Goal: Navigation & Orientation: Find specific page/section

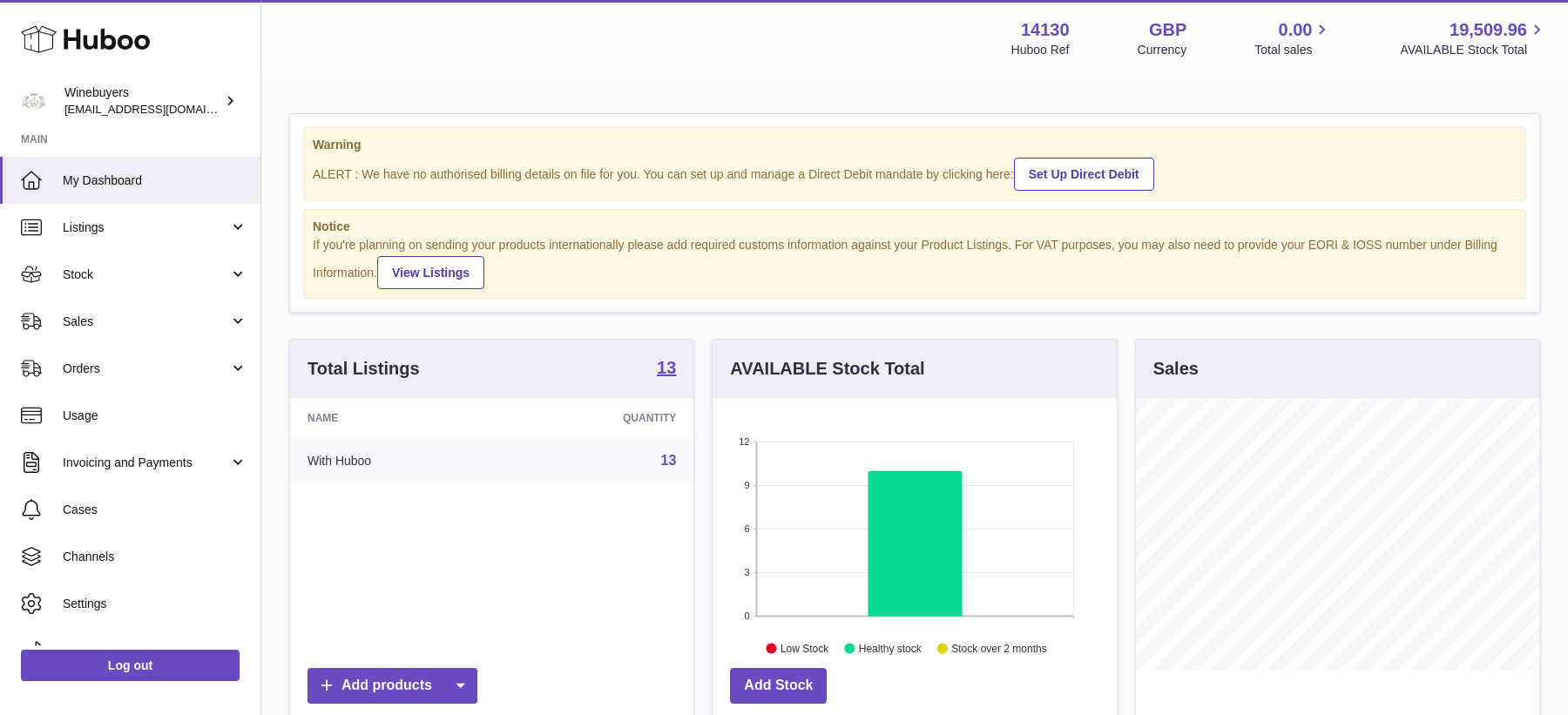
scroll to position [271, 403]
click at [158, 383] on link "Orders" at bounding box center [130, 369] width 260 height 47
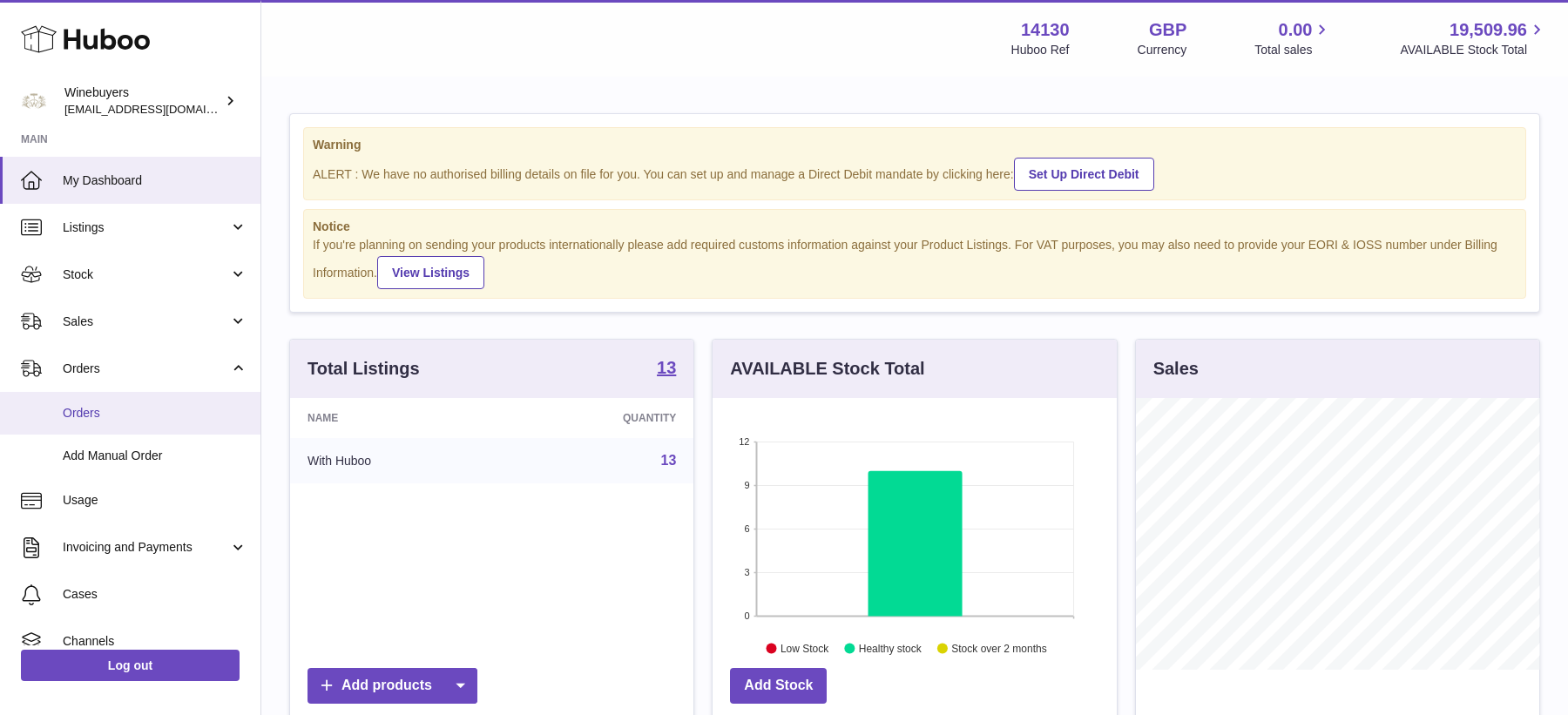
click at [155, 413] on span "Orders" at bounding box center [155, 413] width 184 height 16
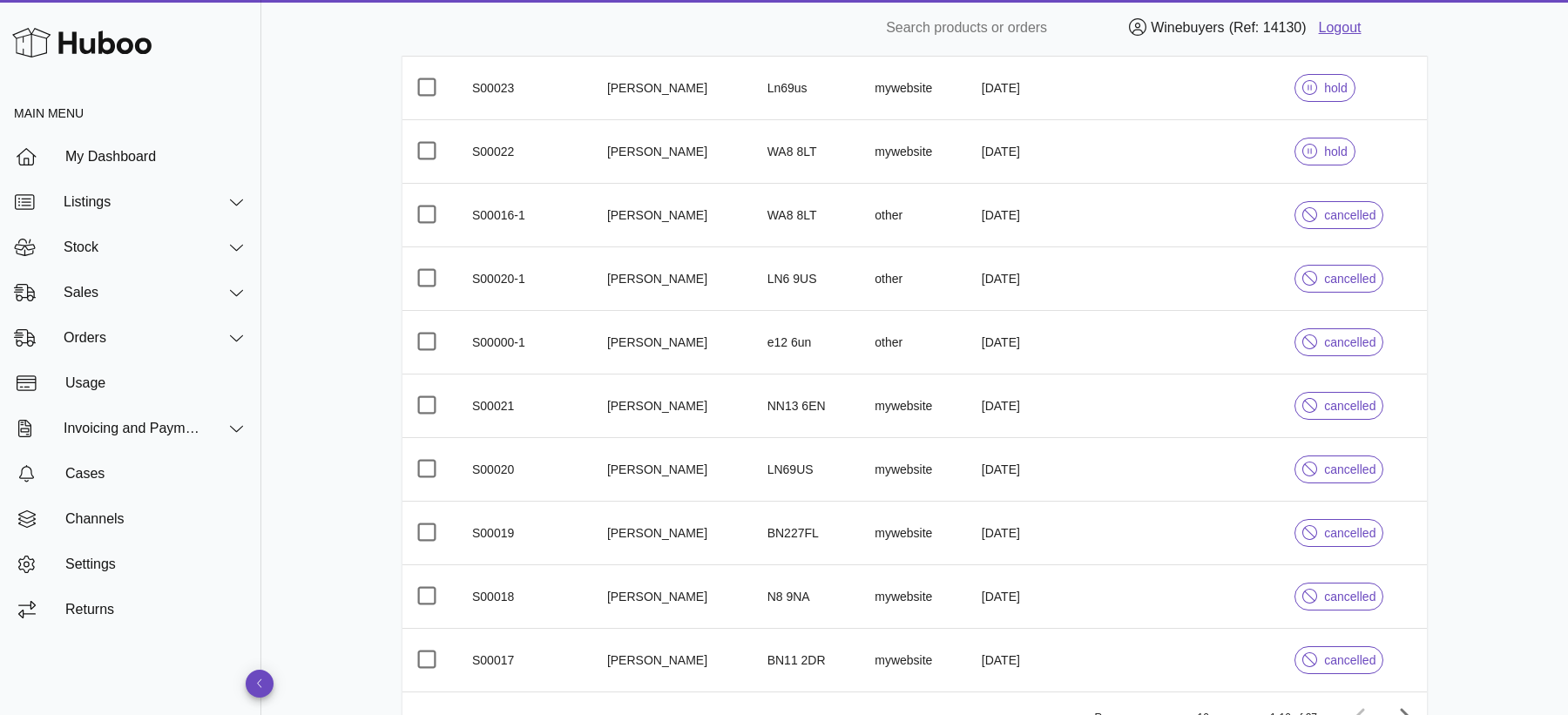
scroll to position [427, 0]
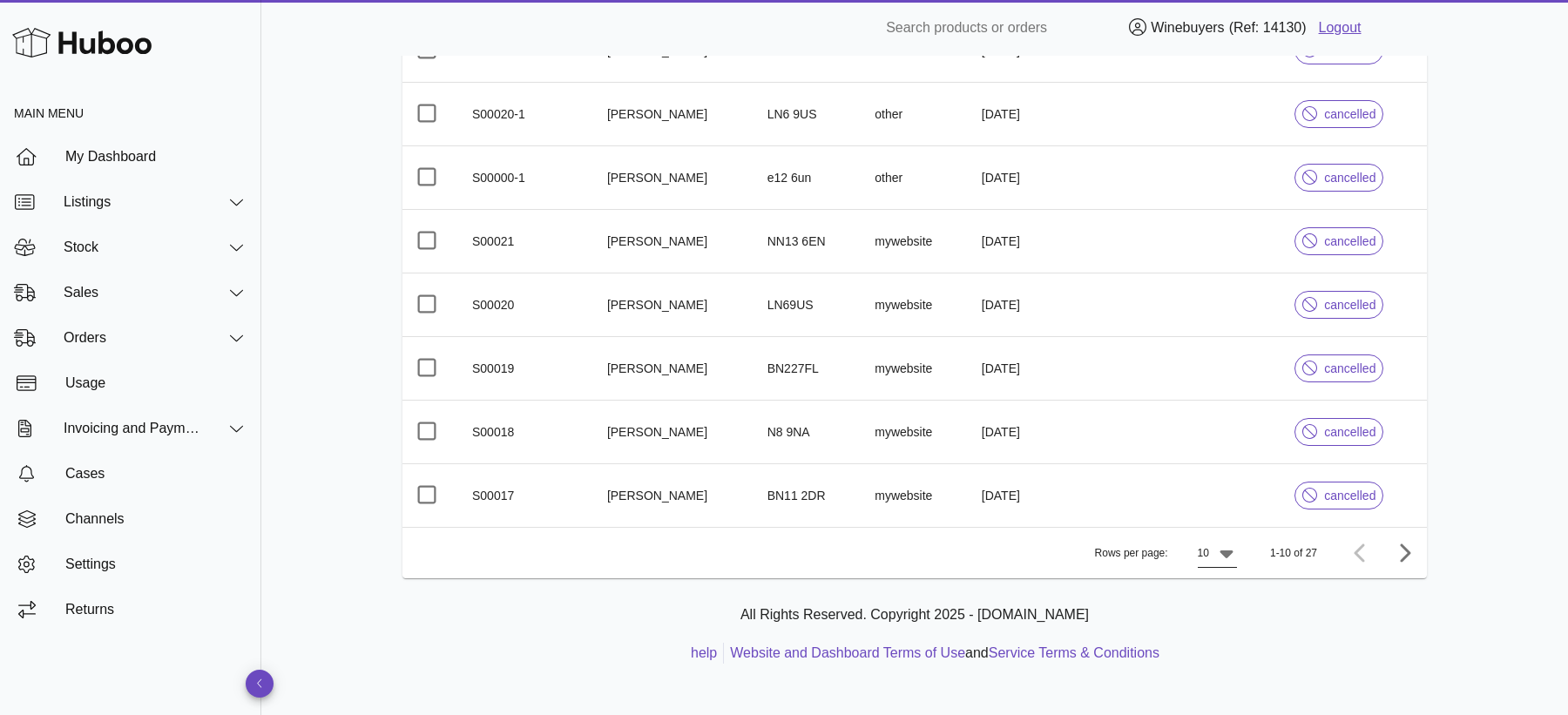
click at [1233, 553] on icon at bounding box center [1226, 552] width 21 height 21
click at [1220, 638] on div "50" at bounding box center [1221, 646] width 15 height 16
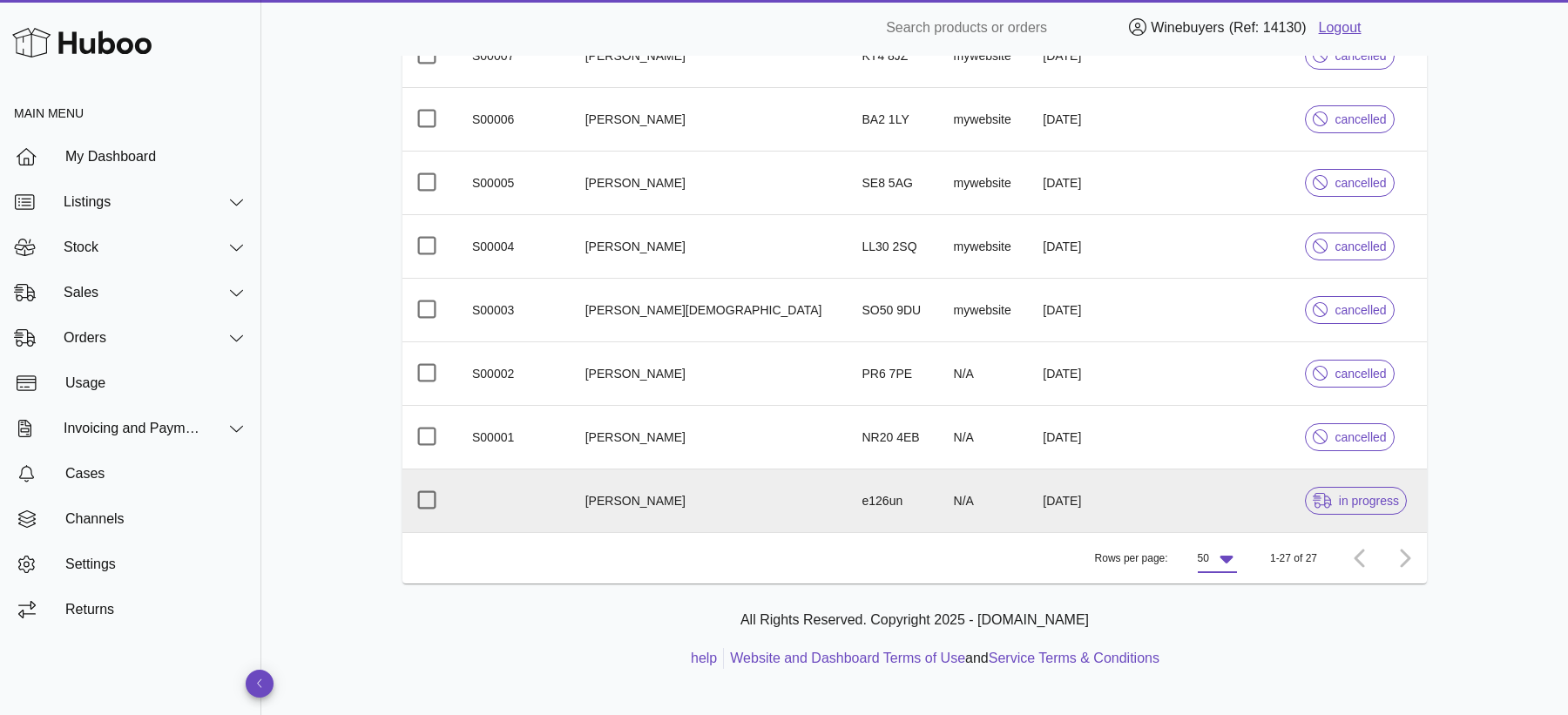
scroll to position [1501, 0]
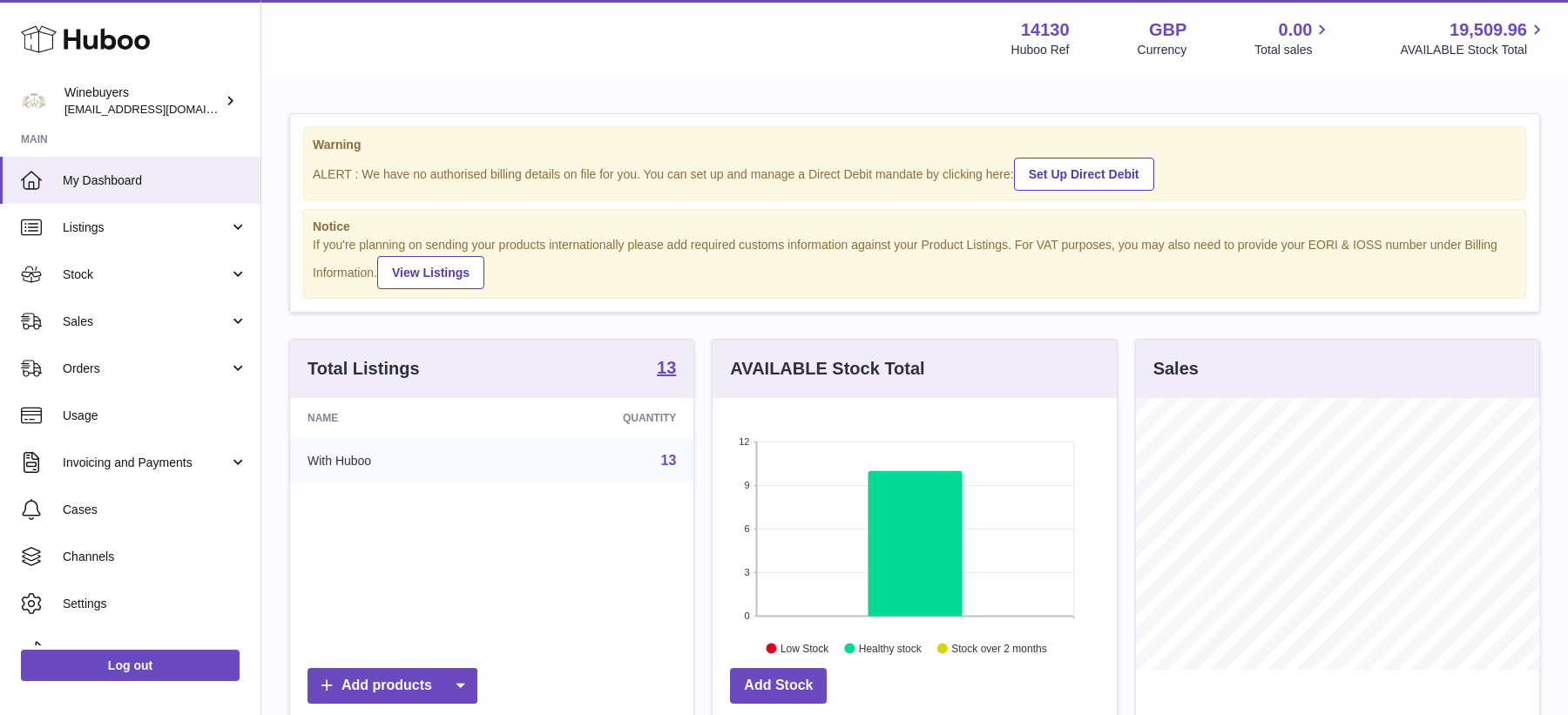
scroll to position [271, 403]
click at [168, 296] on link "Stock" at bounding box center [130, 275] width 260 height 47
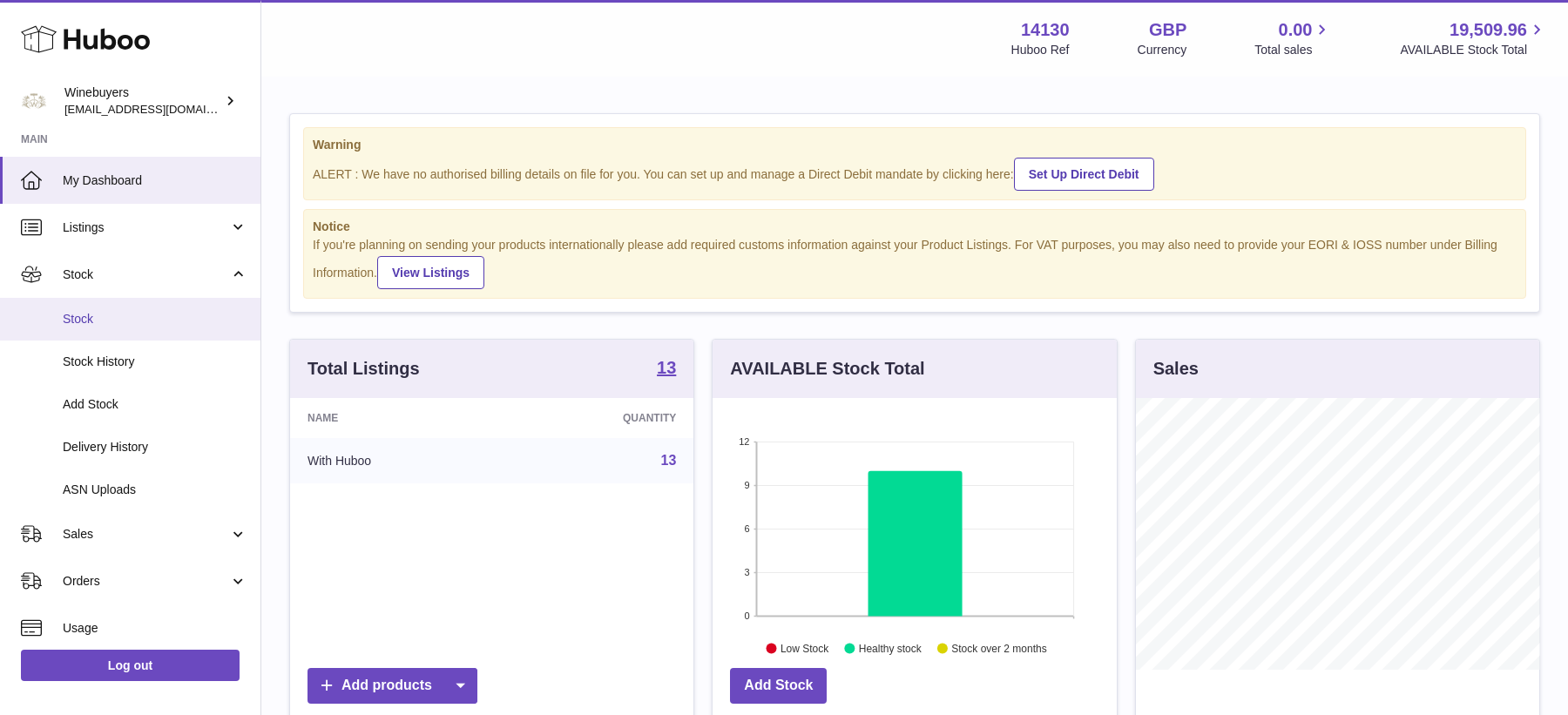
click at [165, 325] on span "Stock" at bounding box center [155, 319] width 184 height 16
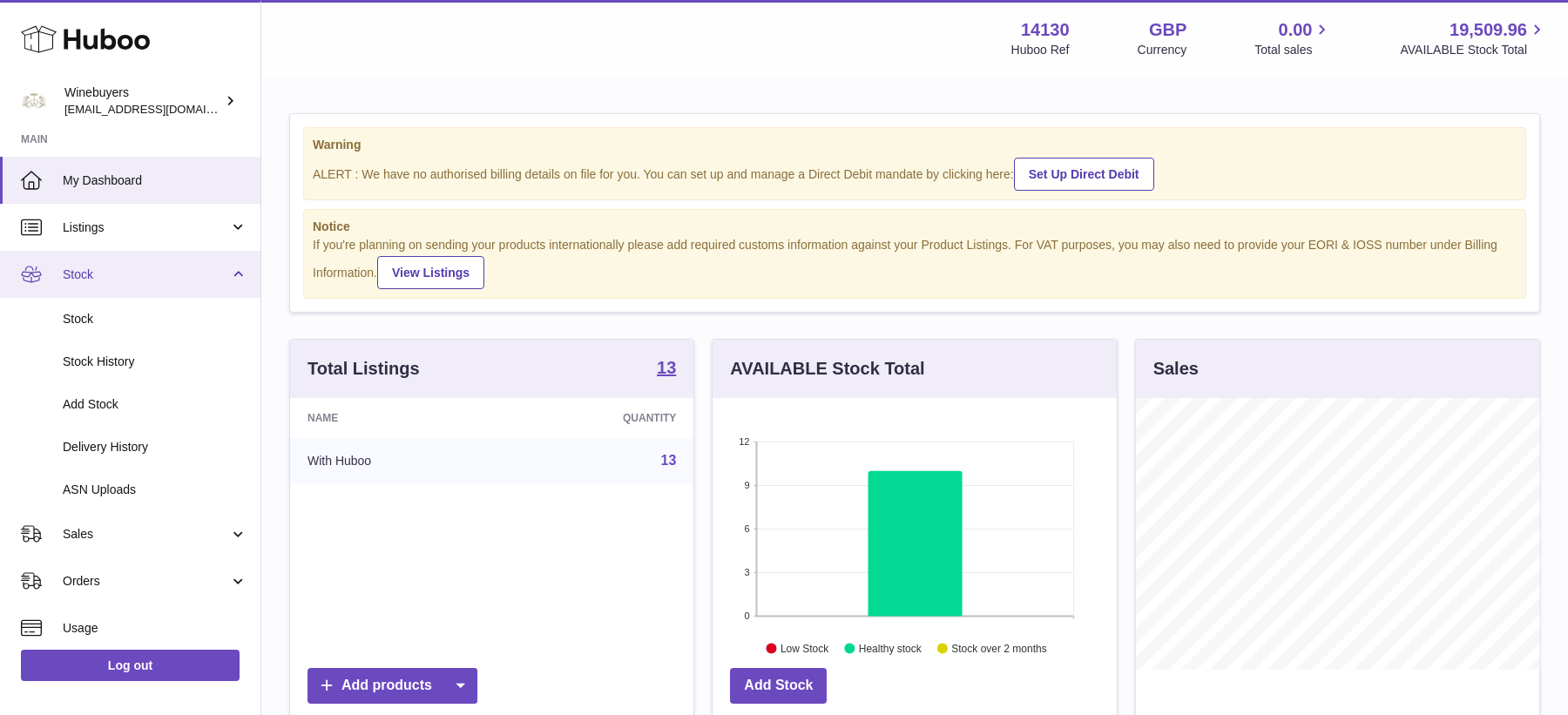
click at [151, 274] on span "Stock" at bounding box center [146, 275] width 166 height 16
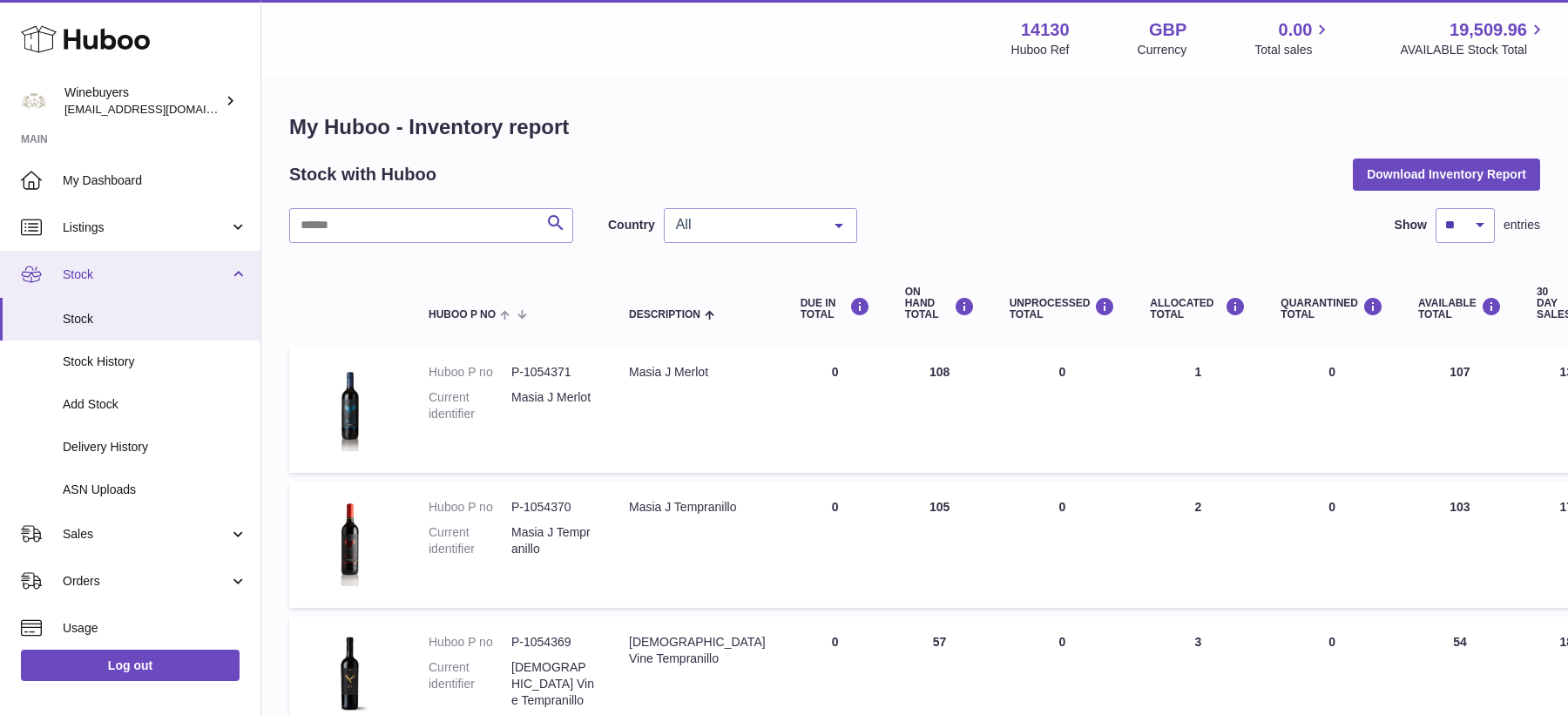
click at [232, 270] on link "Stock" at bounding box center [130, 275] width 260 height 47
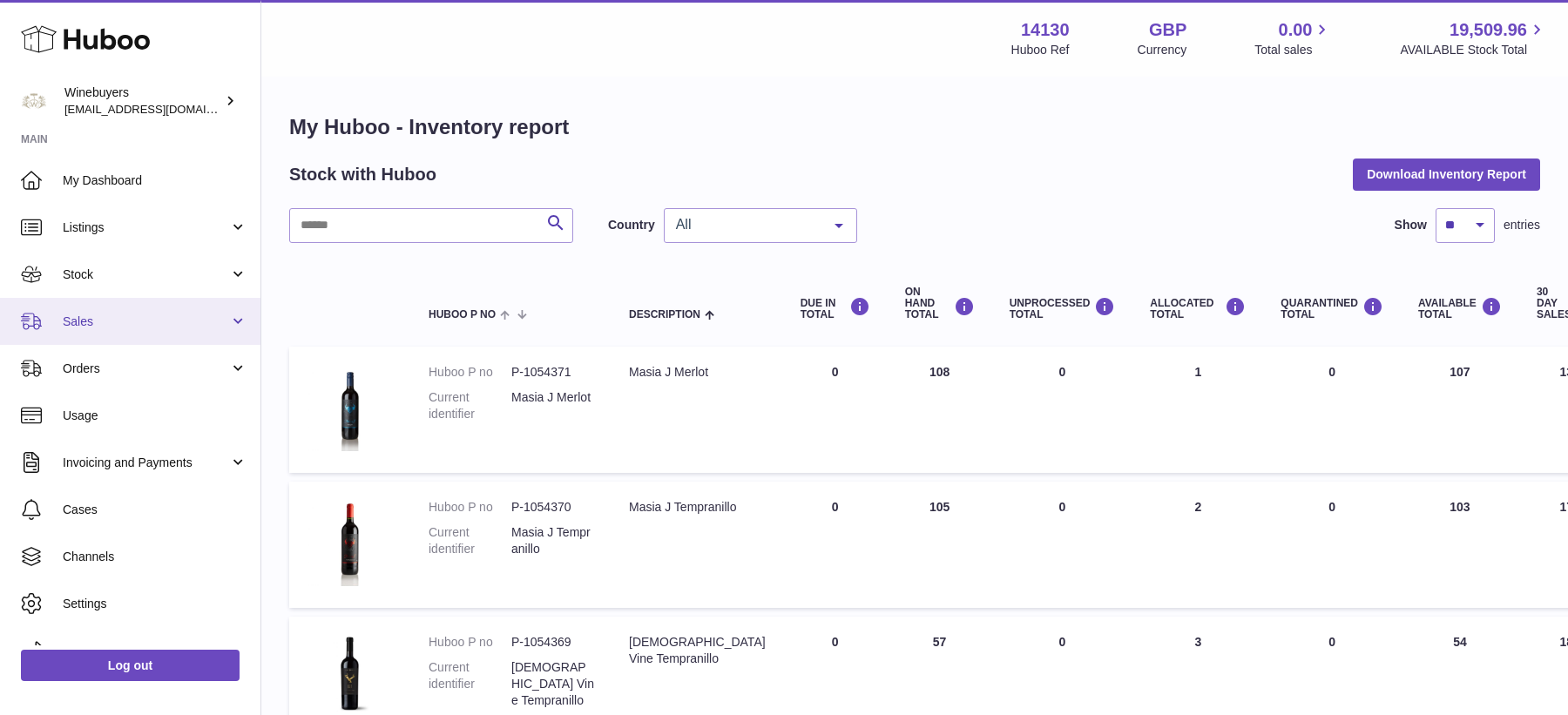
click at [171, 319] on span "Sales" at bounding box center [146, 322] width 166 height 16
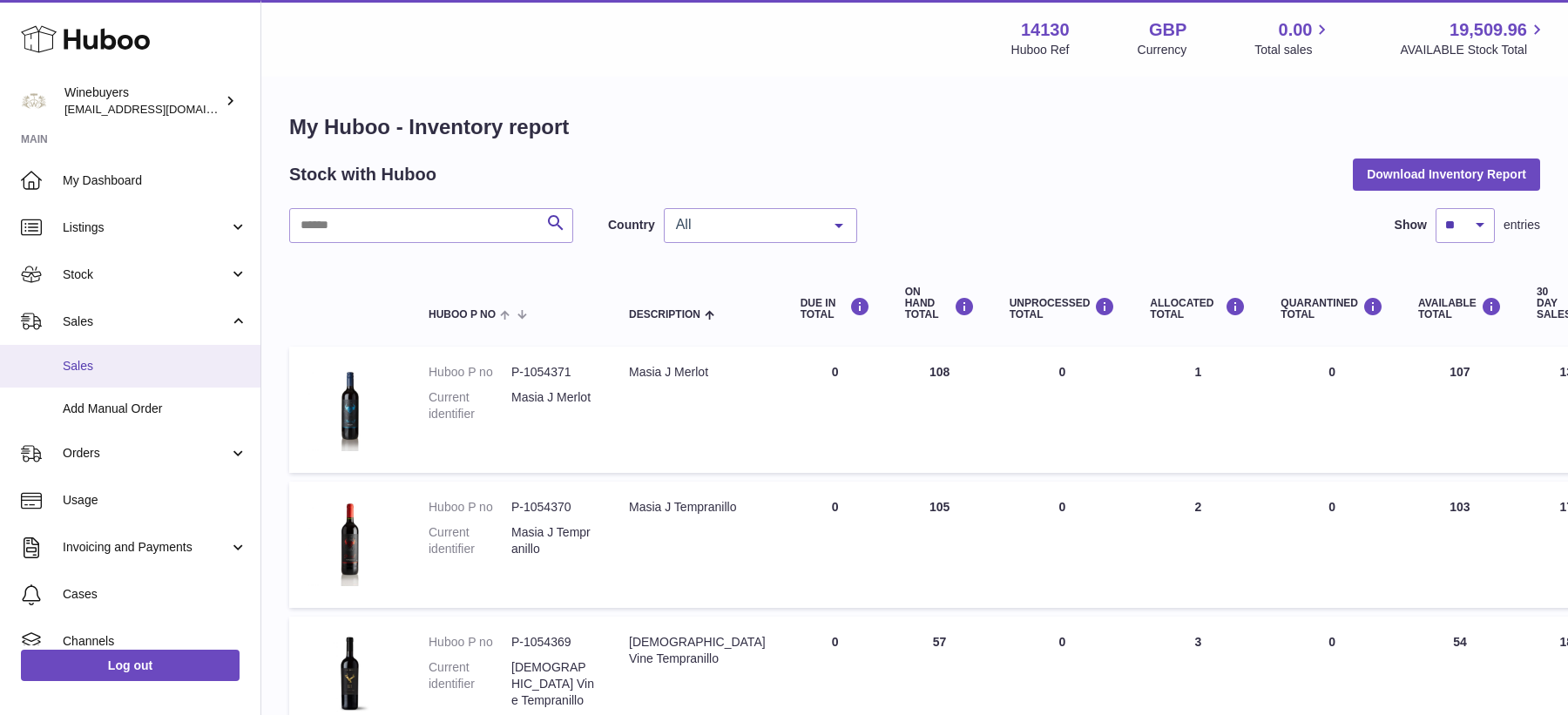
click at [170, 356] on link "Sales" at bounding box center [130, 366] width 260 height 42
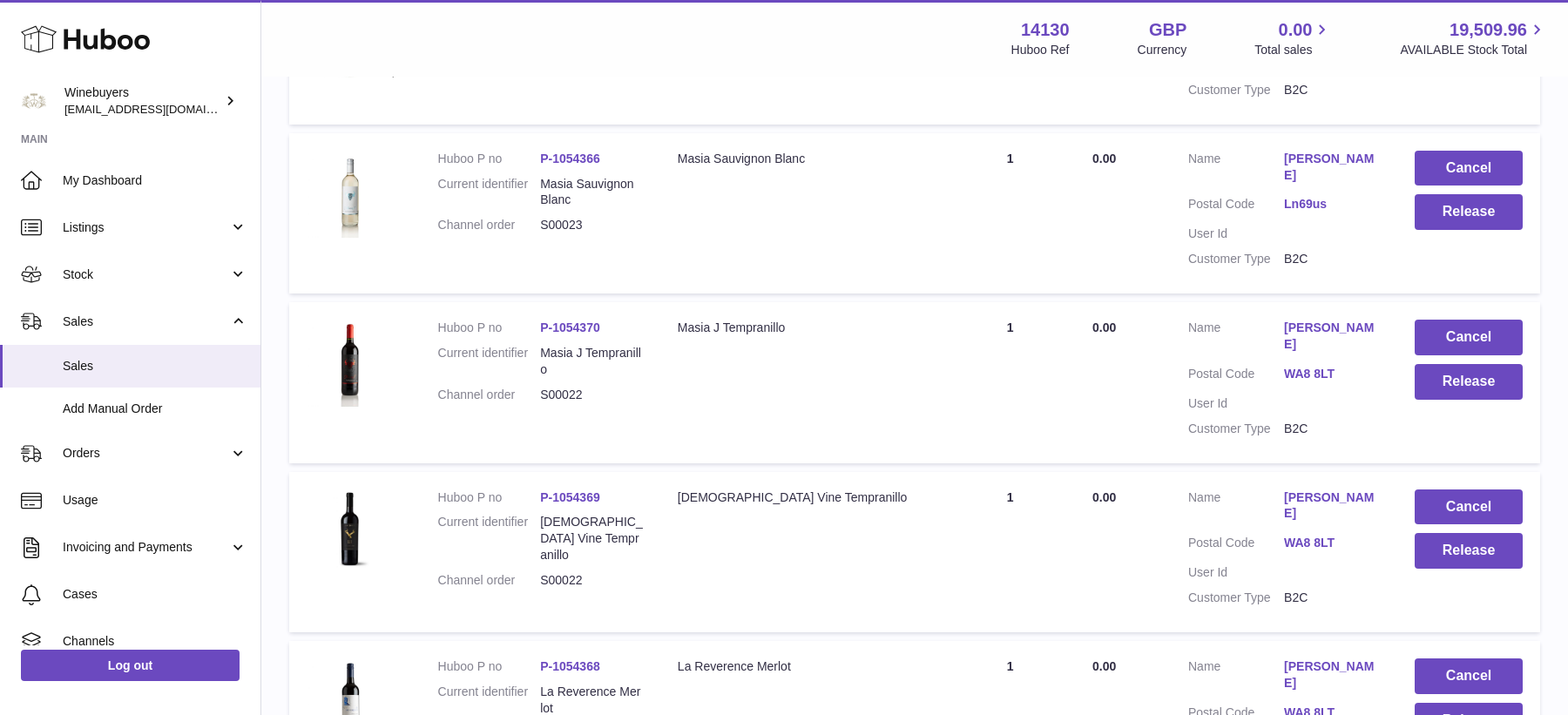
scroll to position [1434, 0]
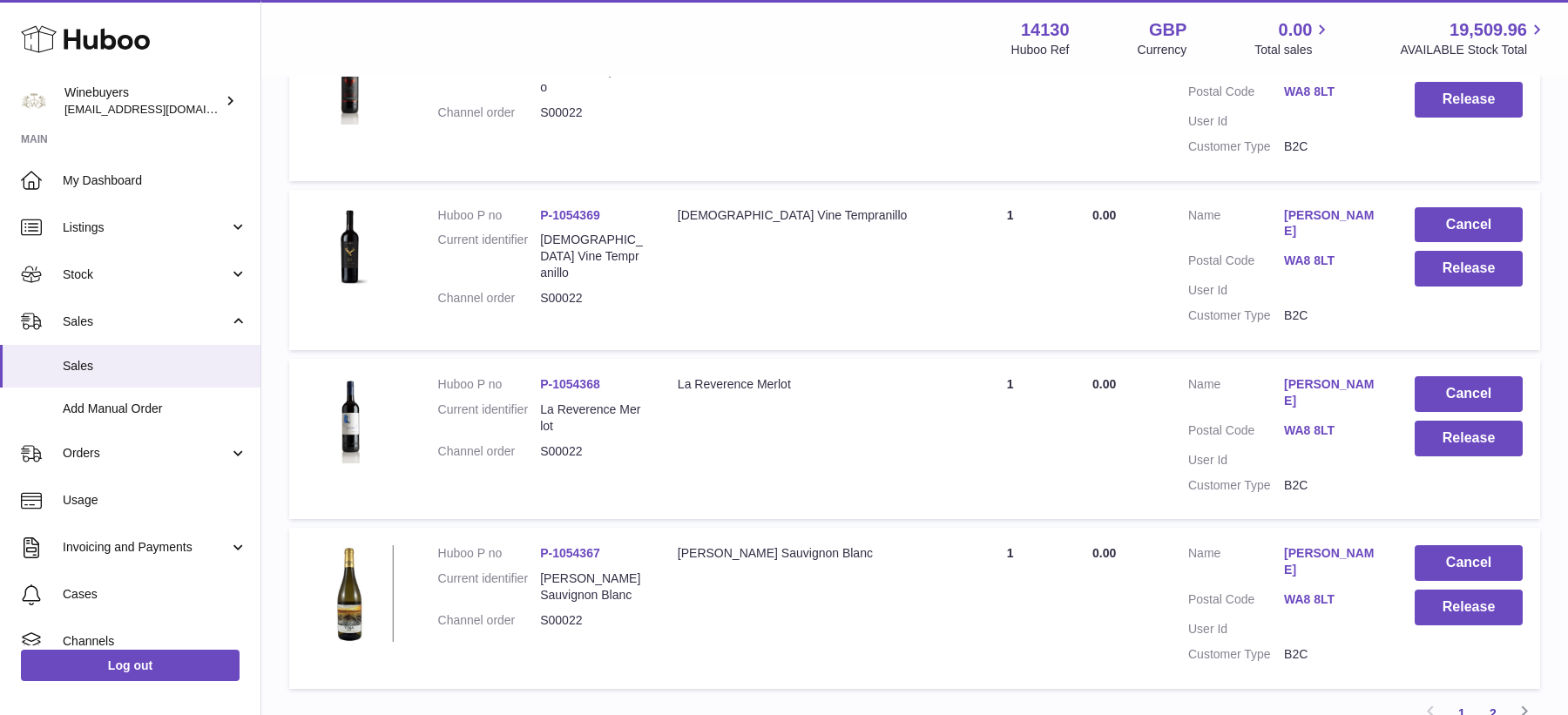
click at [1493, 698] on link "2" at bounding box center [1493, 713] width 32 height 32
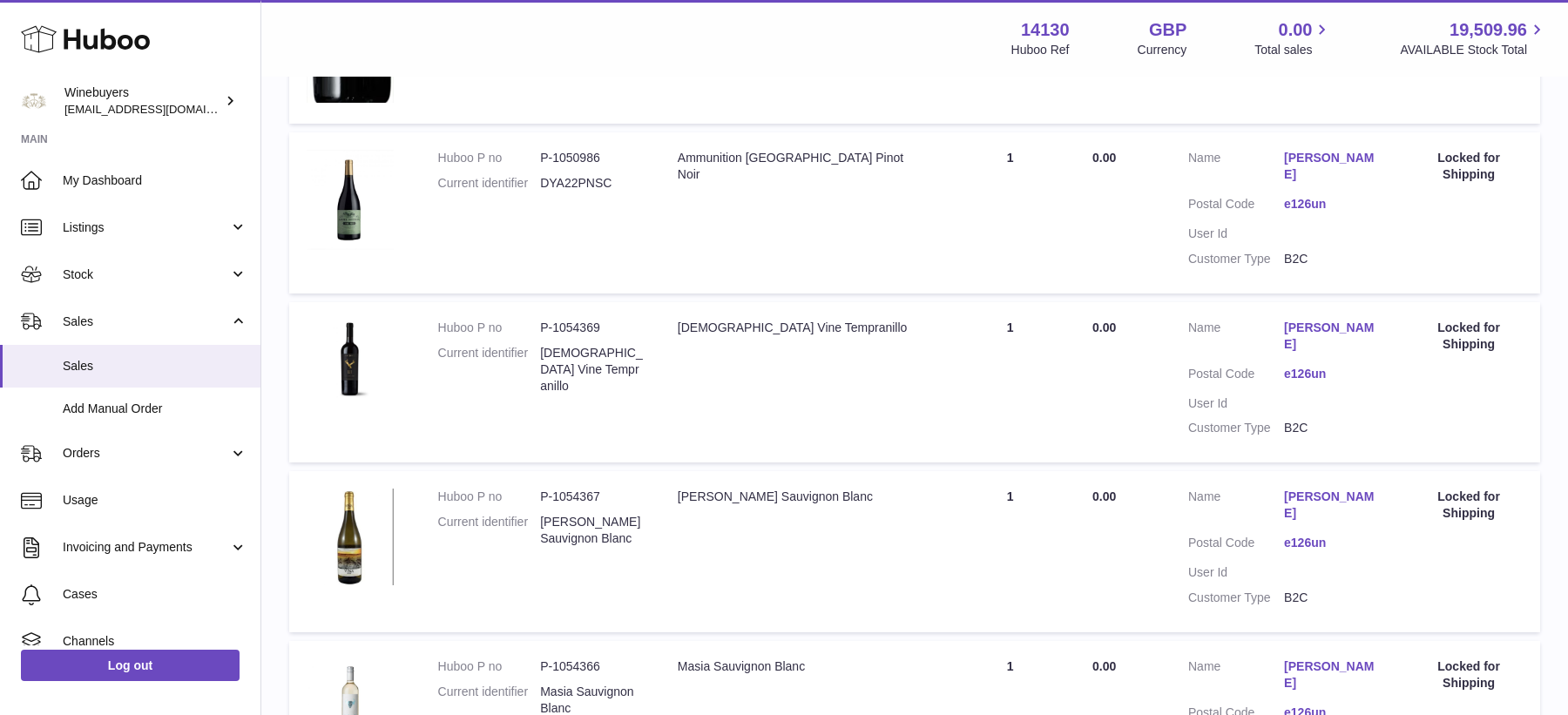
scroll to position [1699, 0]
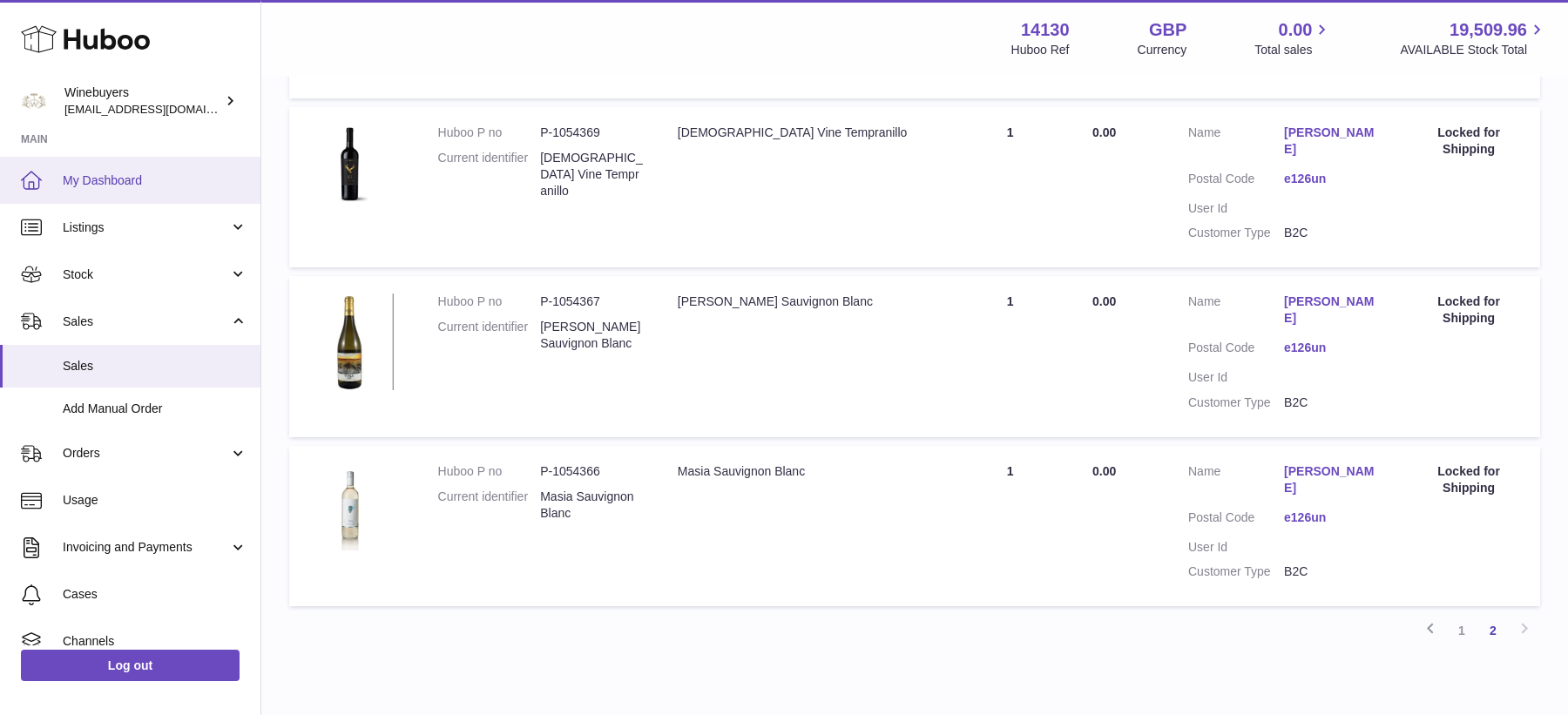
click at [84, 197] on link "My Dashboard" at bounding box center [130, 180] width 260 height 47
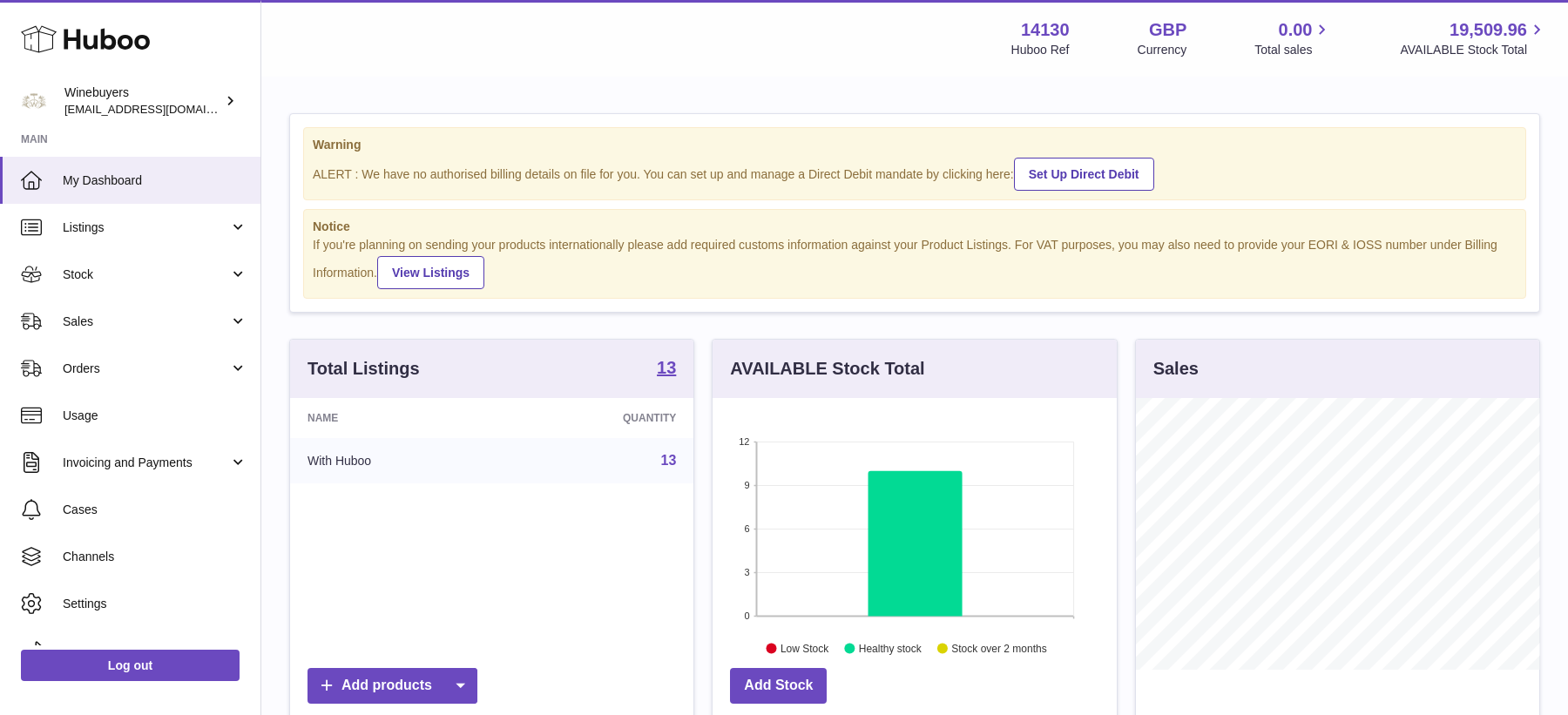
scroll to position [271, 403]
